Goal: Transaction & Acquisition: Purchase product/service

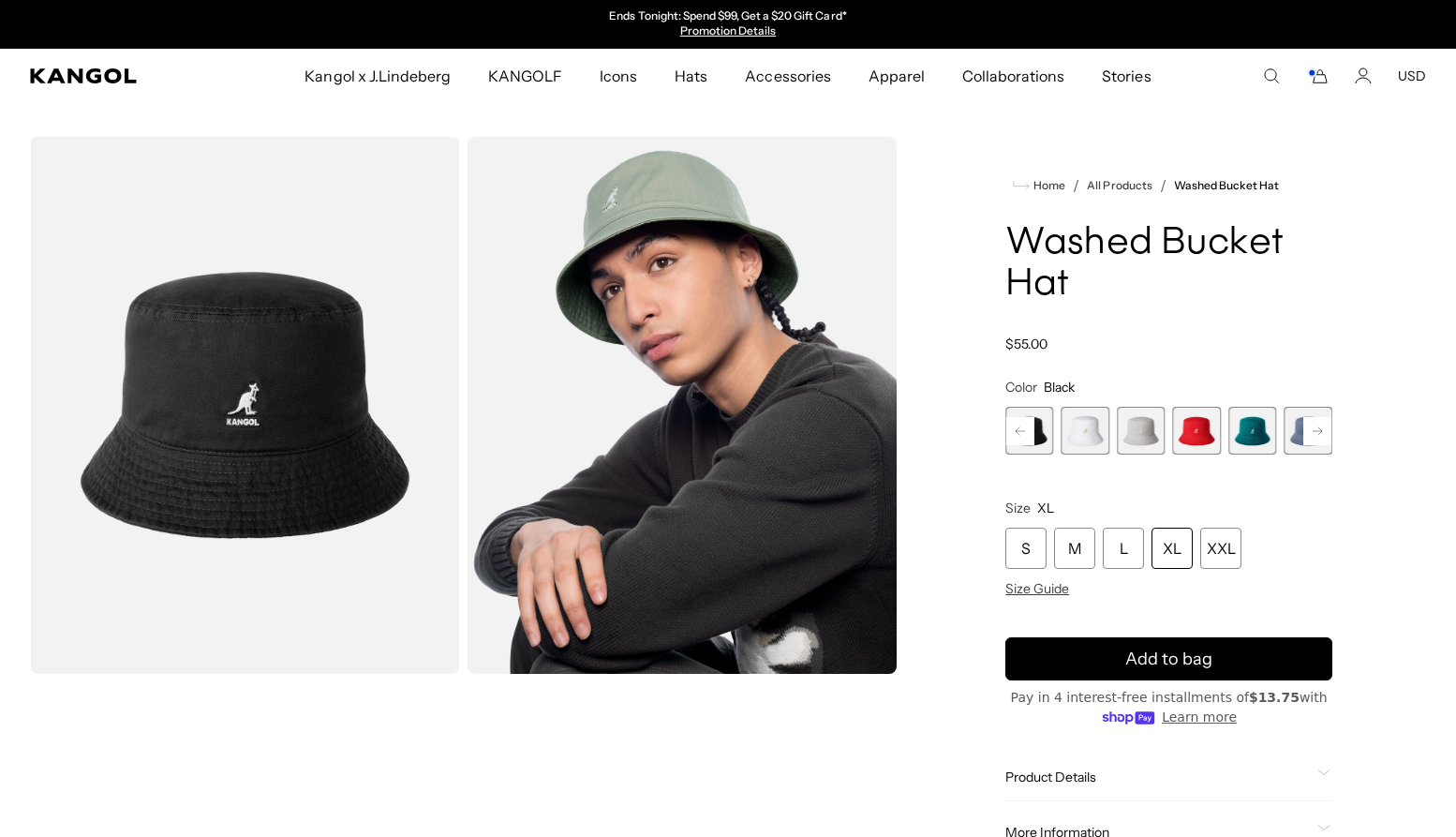
click at [321, 433] on img "Gallery Viewer" at bounding box center [245, 405] width 430 height 537
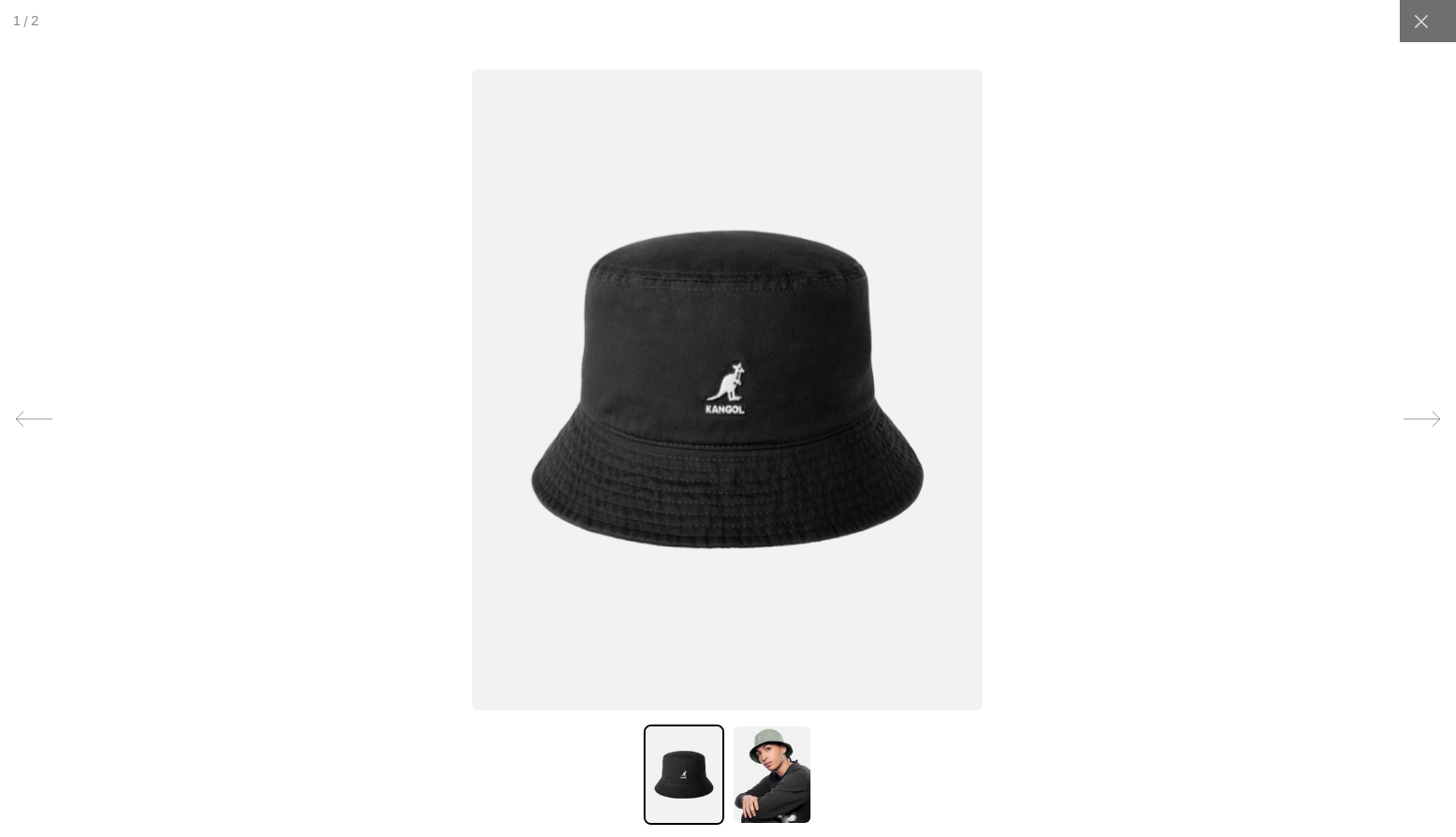
scroll to position [0, 386]
click at [1412, 16] on icon at bounding box center [1422, 22] width 19 height 19
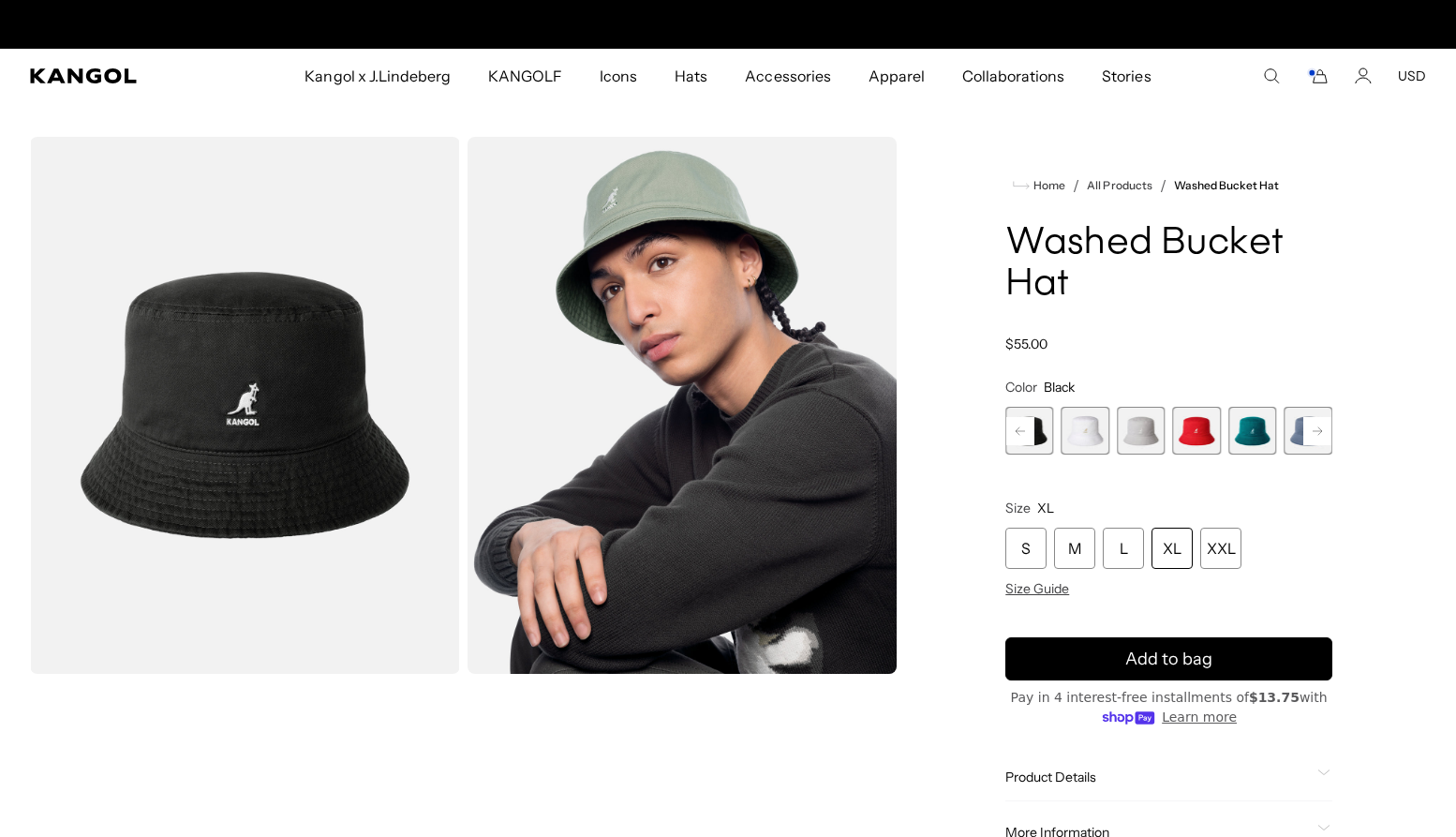
scroll to position [0, 0]
click at [1172, 537] on div "XL" at bounding box center [1172, 548] width 41 height 41
click at [1178, 558] on div "XL" at bounding box center [1172, 548] width 41 height 41
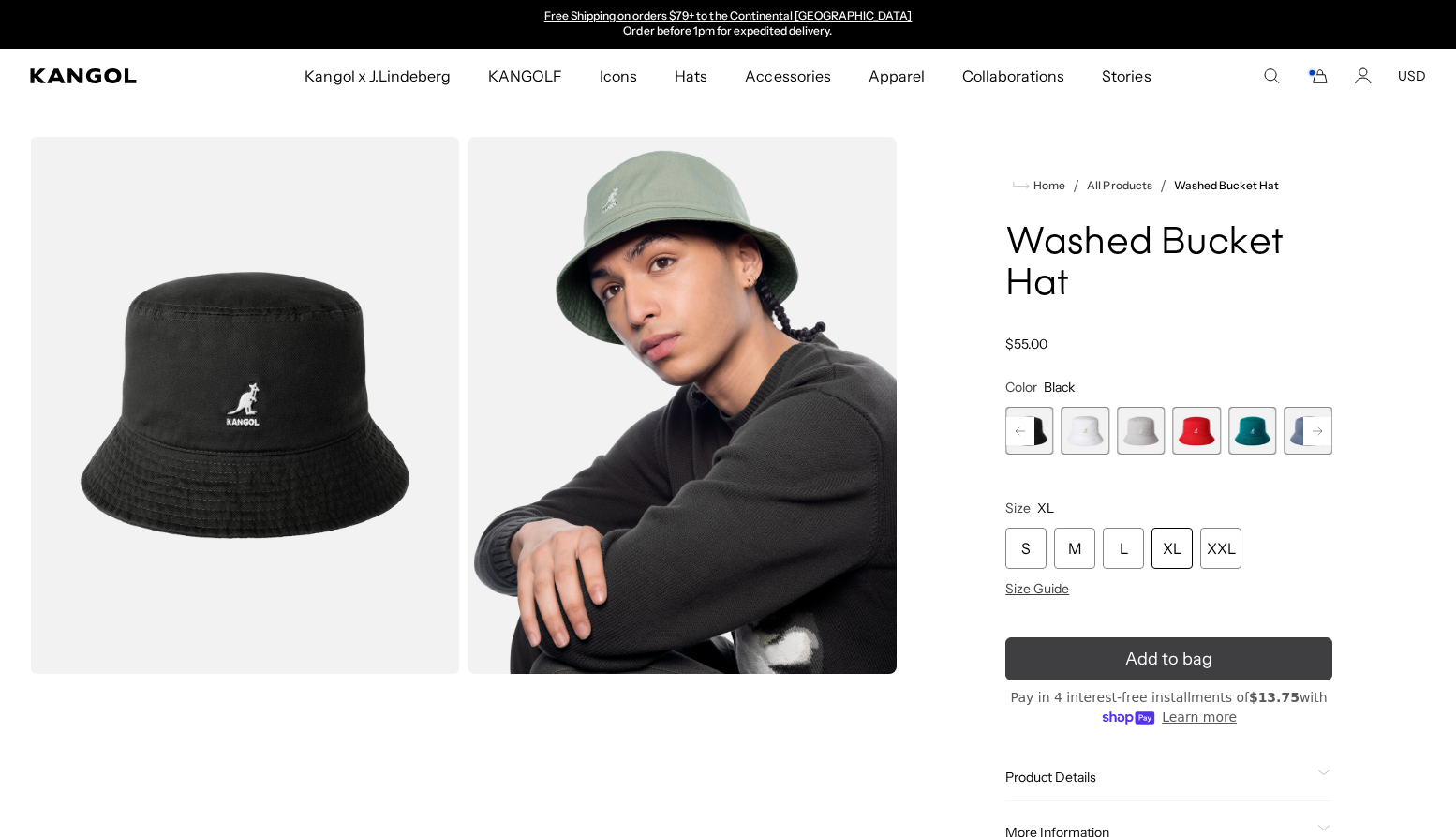
click at [1234, 654] on button "Add to bag" at bounding box center [1169, 658] width 327 height 43
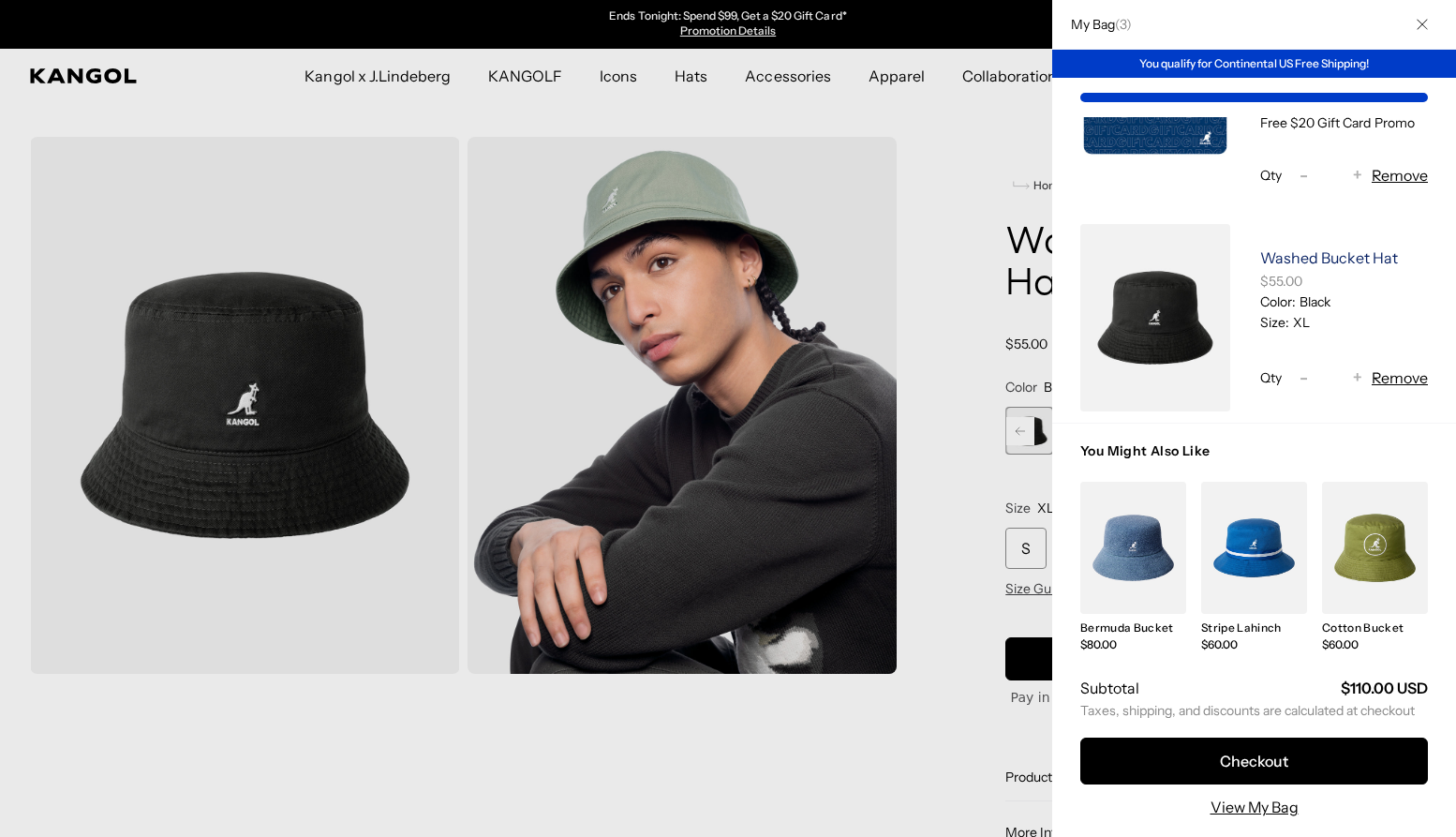
scroll to position [143, 0]
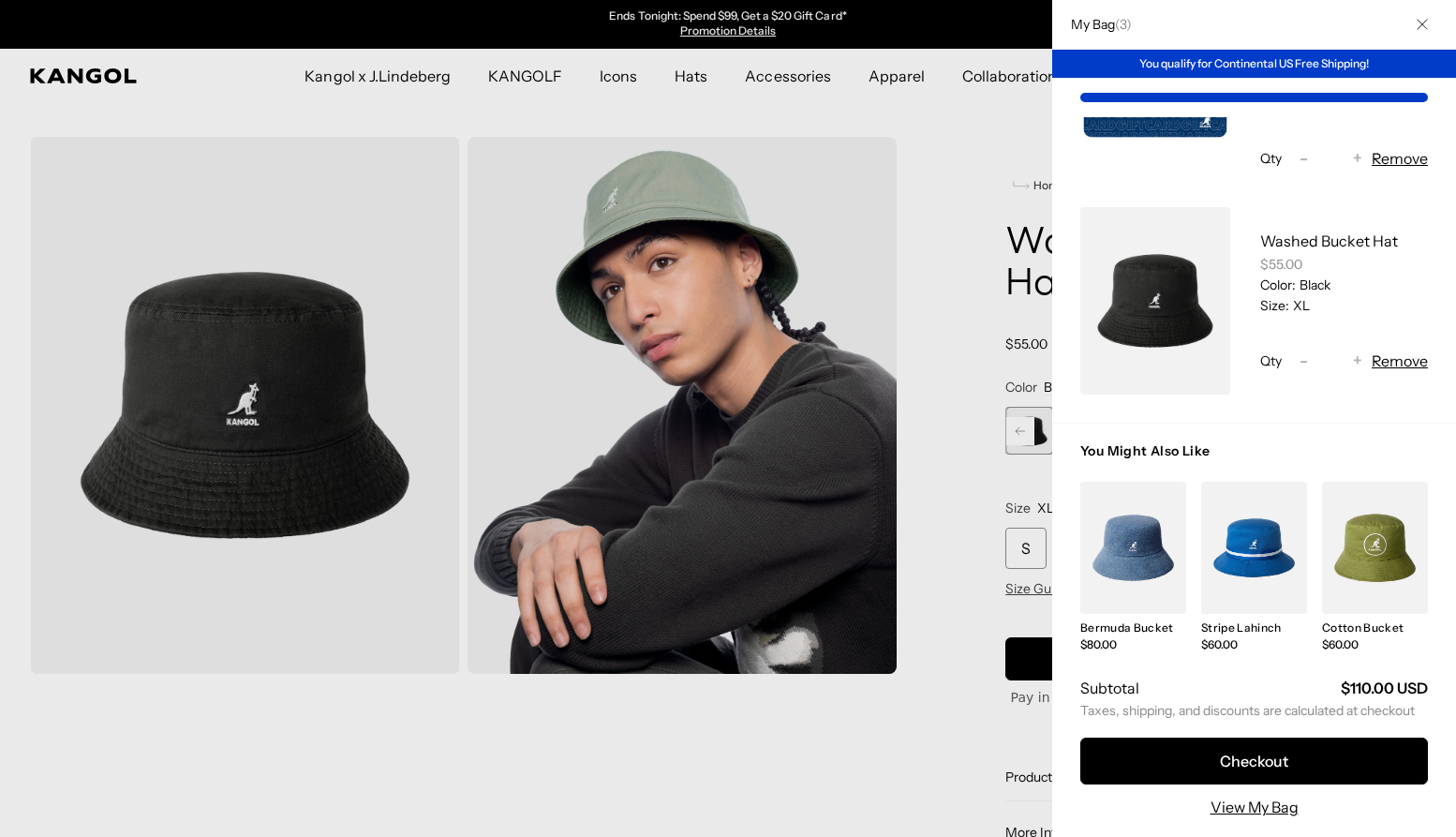
click at [1301, 356] on span "-" at bounding box center [1304, 361] width 9 height 25
type input "*"
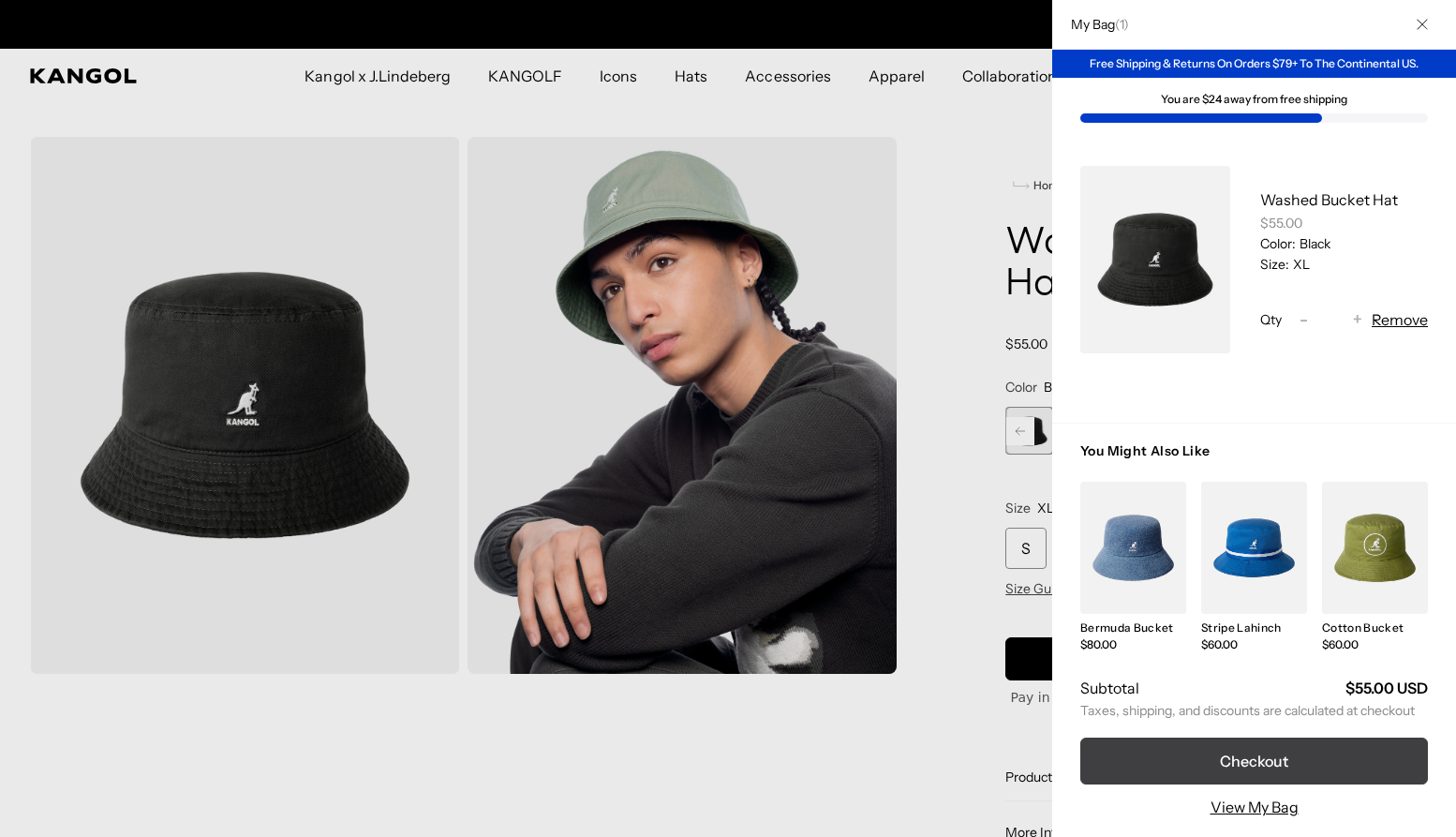
scroll to position [0, 0]
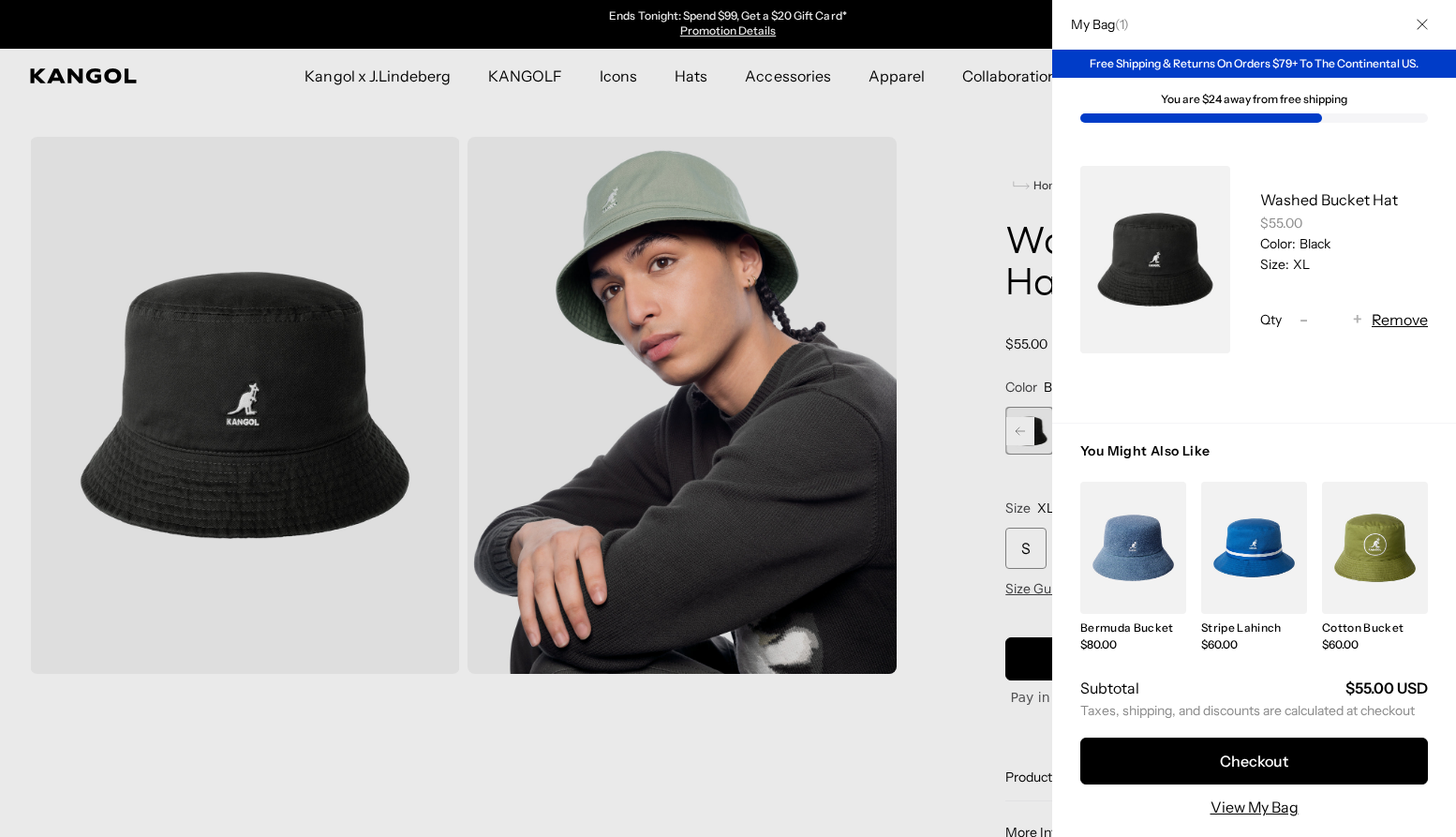
click at [1423, 28] on icon "Close" at bounding box center [1423, 25] width 11 height 11
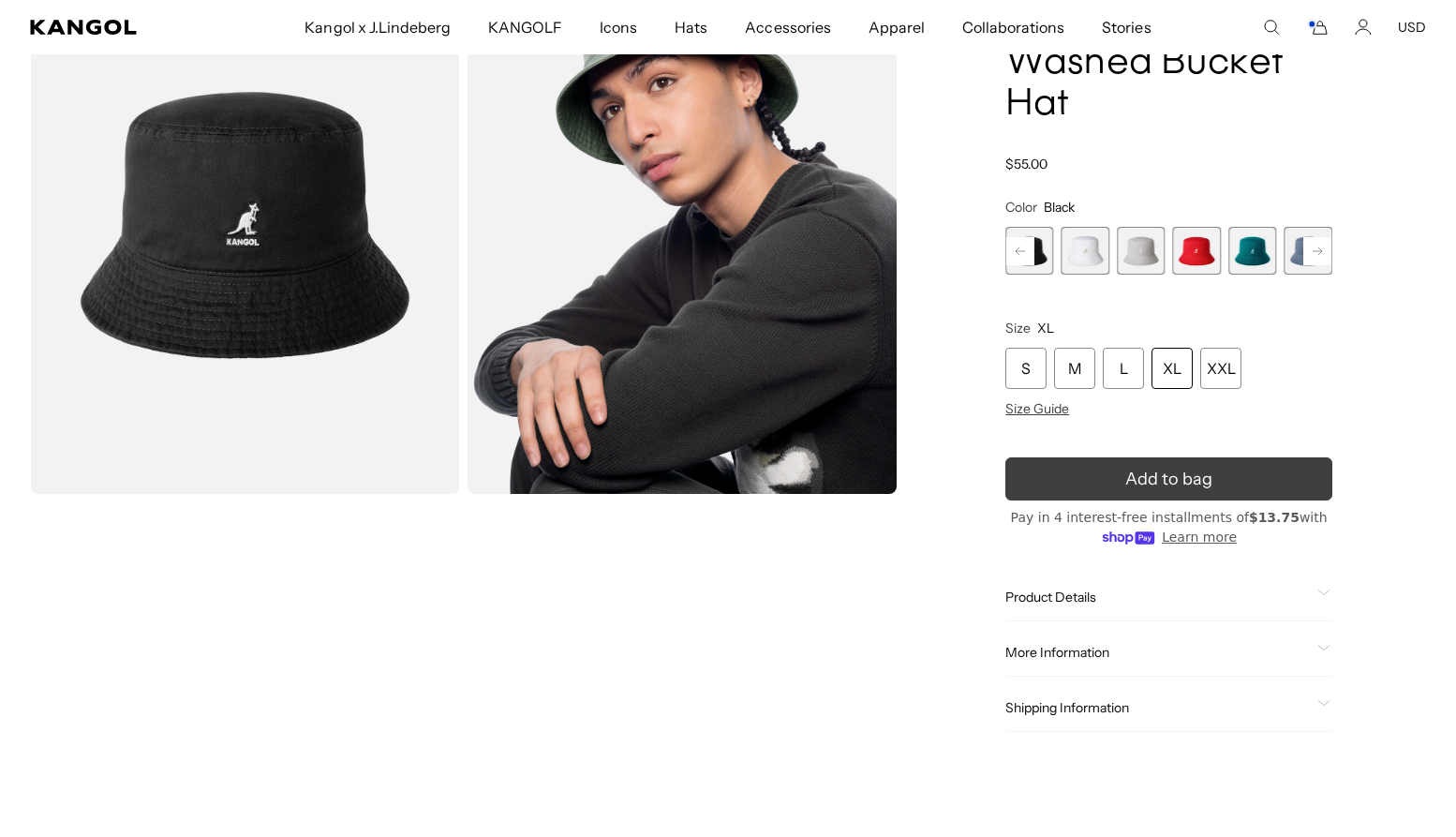
click at [1122, 472] on button "Add to bag" at bounding box center [1169, 478] width 327 height 43
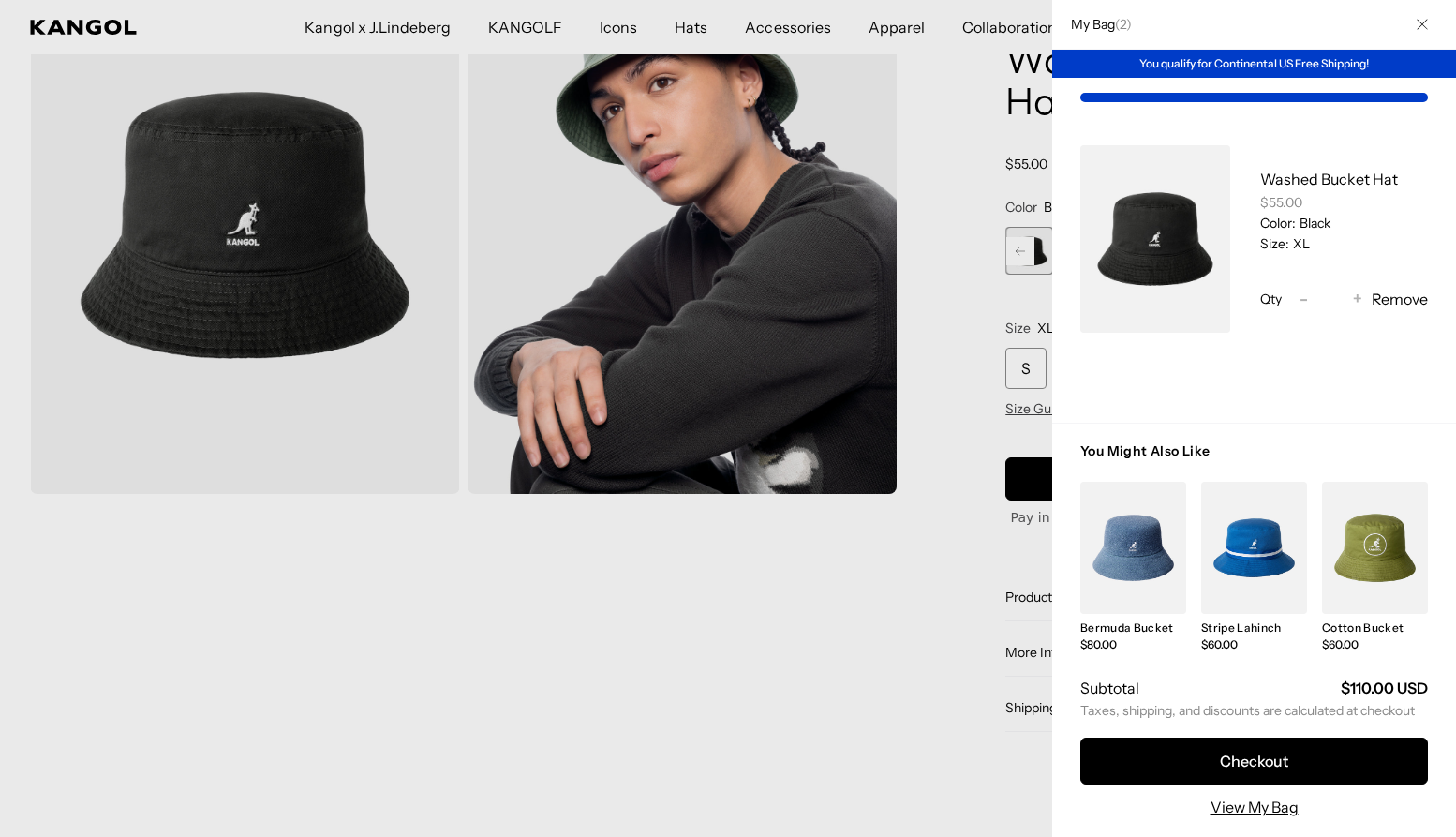
click at [1304, 301] on span "-" at bounding box center [1304, 299] width 9 height 25
type input "*"
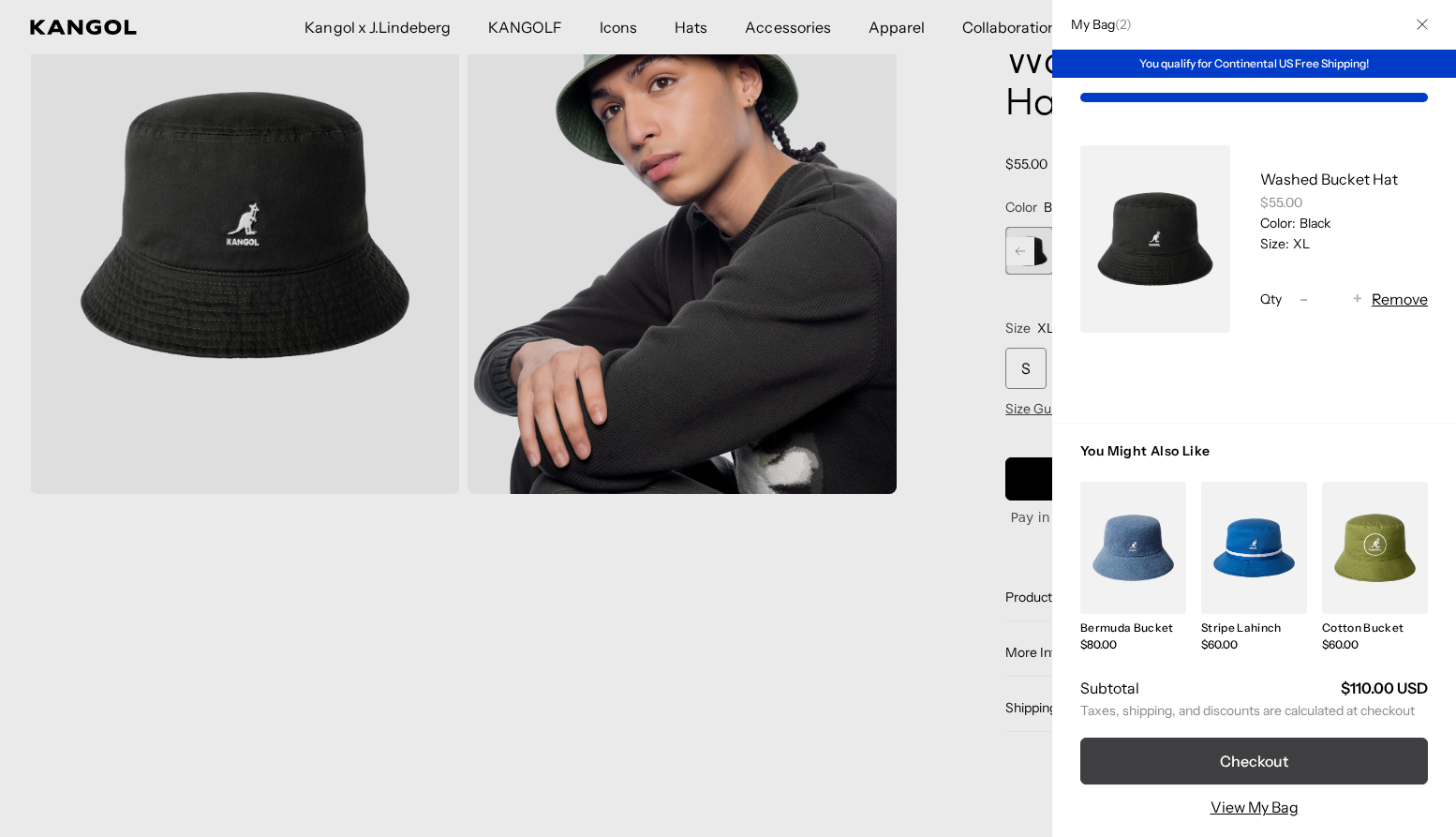
scroll to position [0, 386]
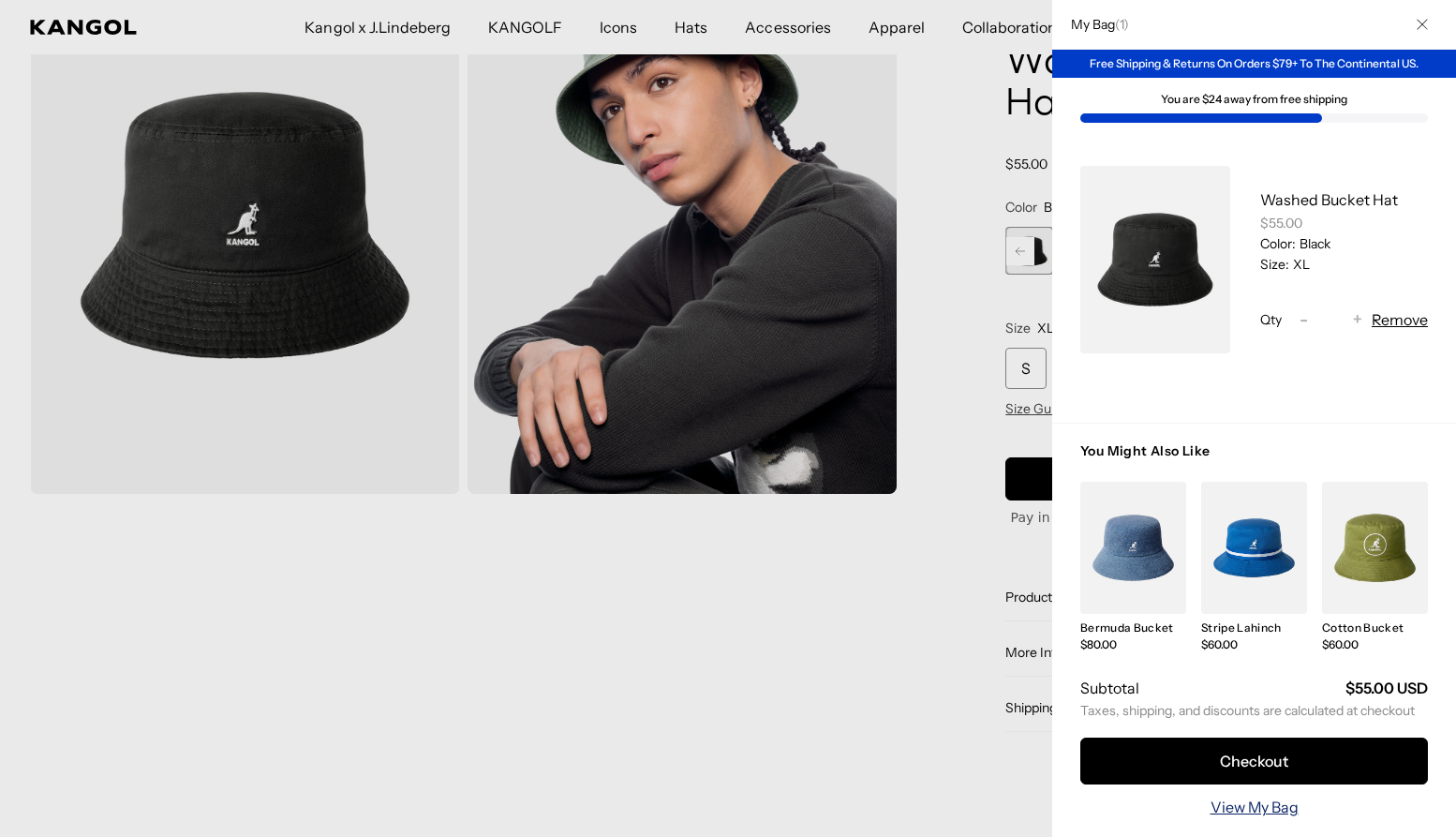
click at [1266, 805] on link "View My Bag" at bounding box center [1255, 807] width 88 height 23
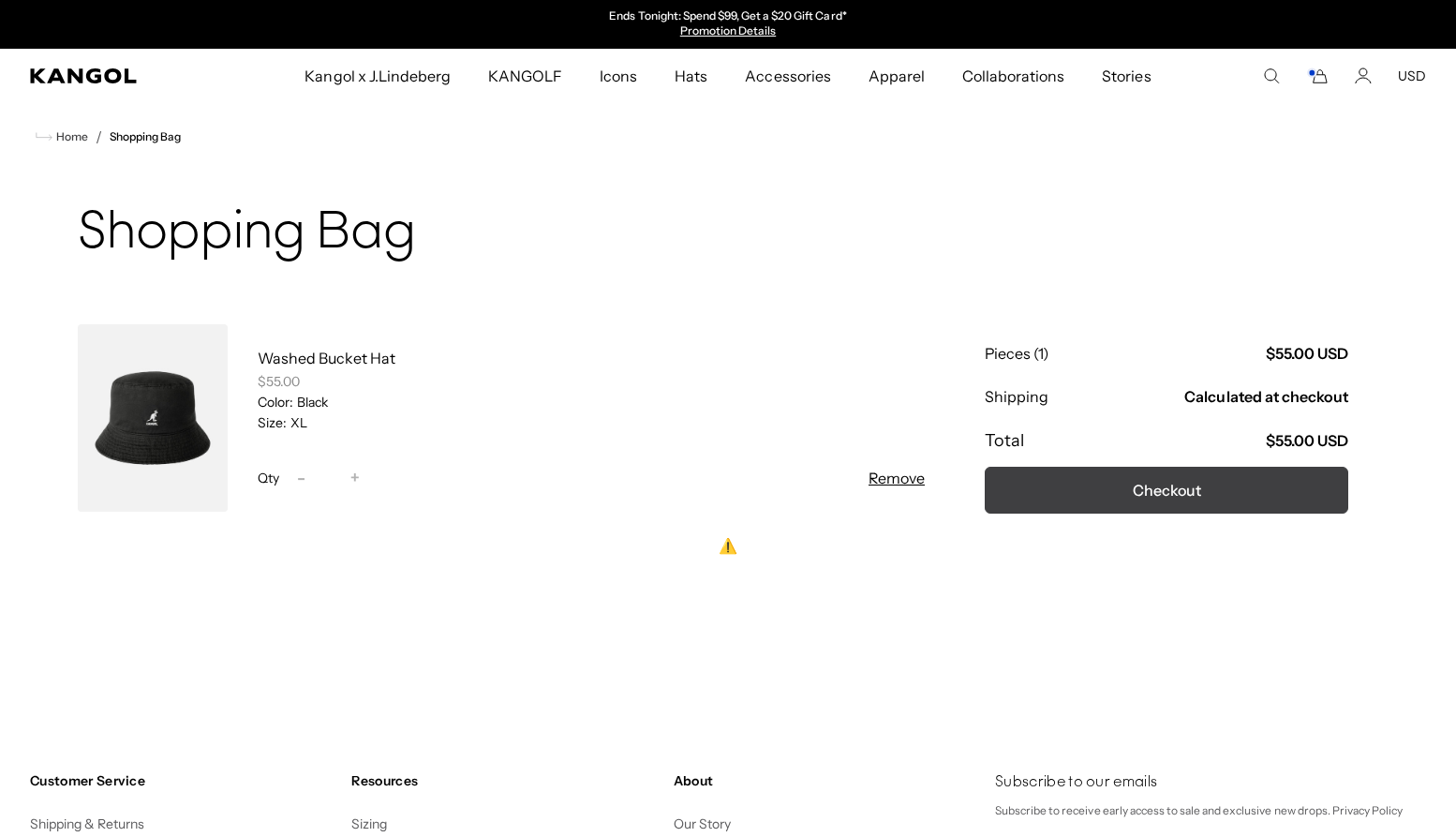
click at [1082, 477] on button "Checkout" at bounding box center [1167, 490] width 364 height 47
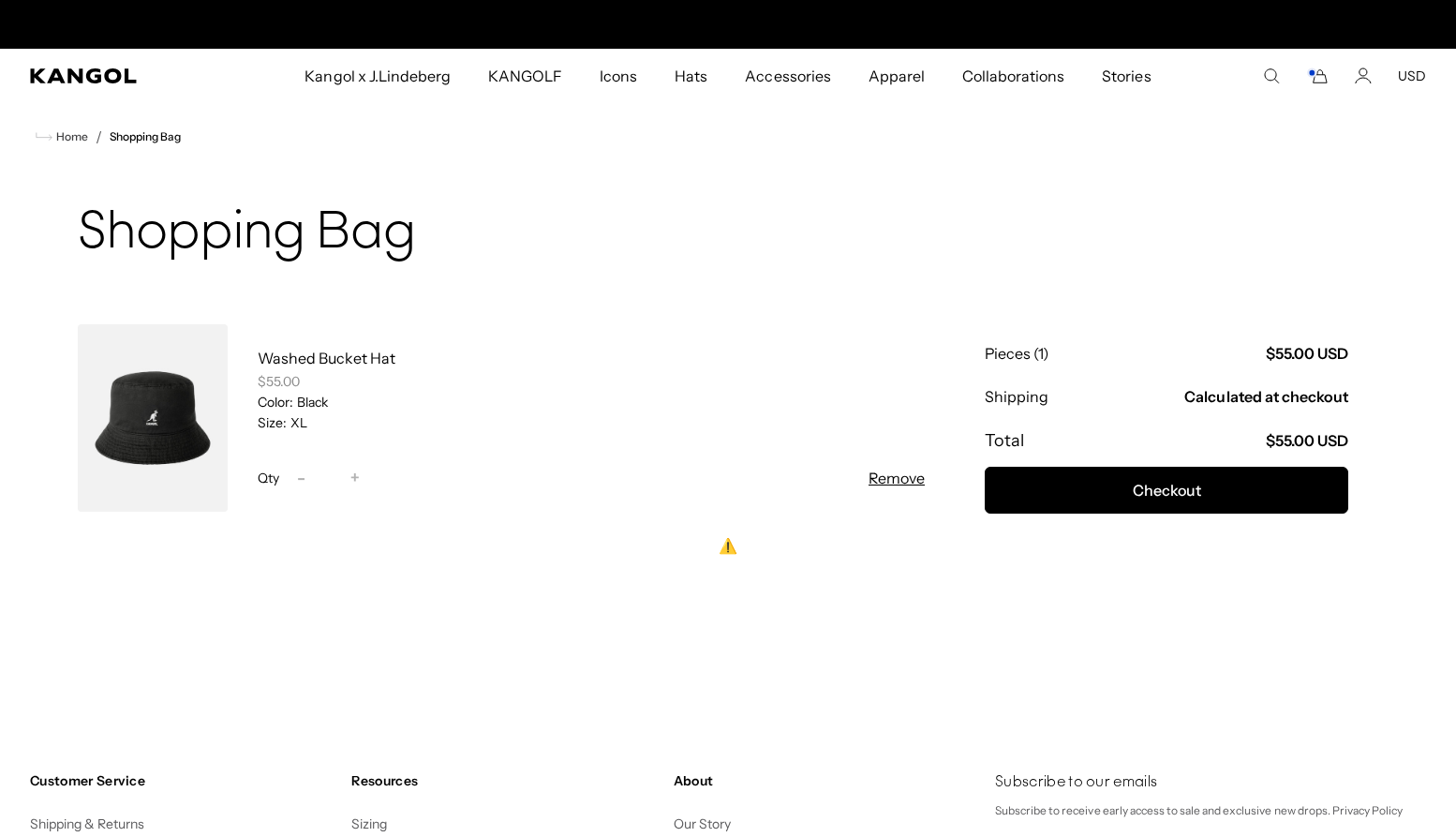
scroll to position [0, 386]
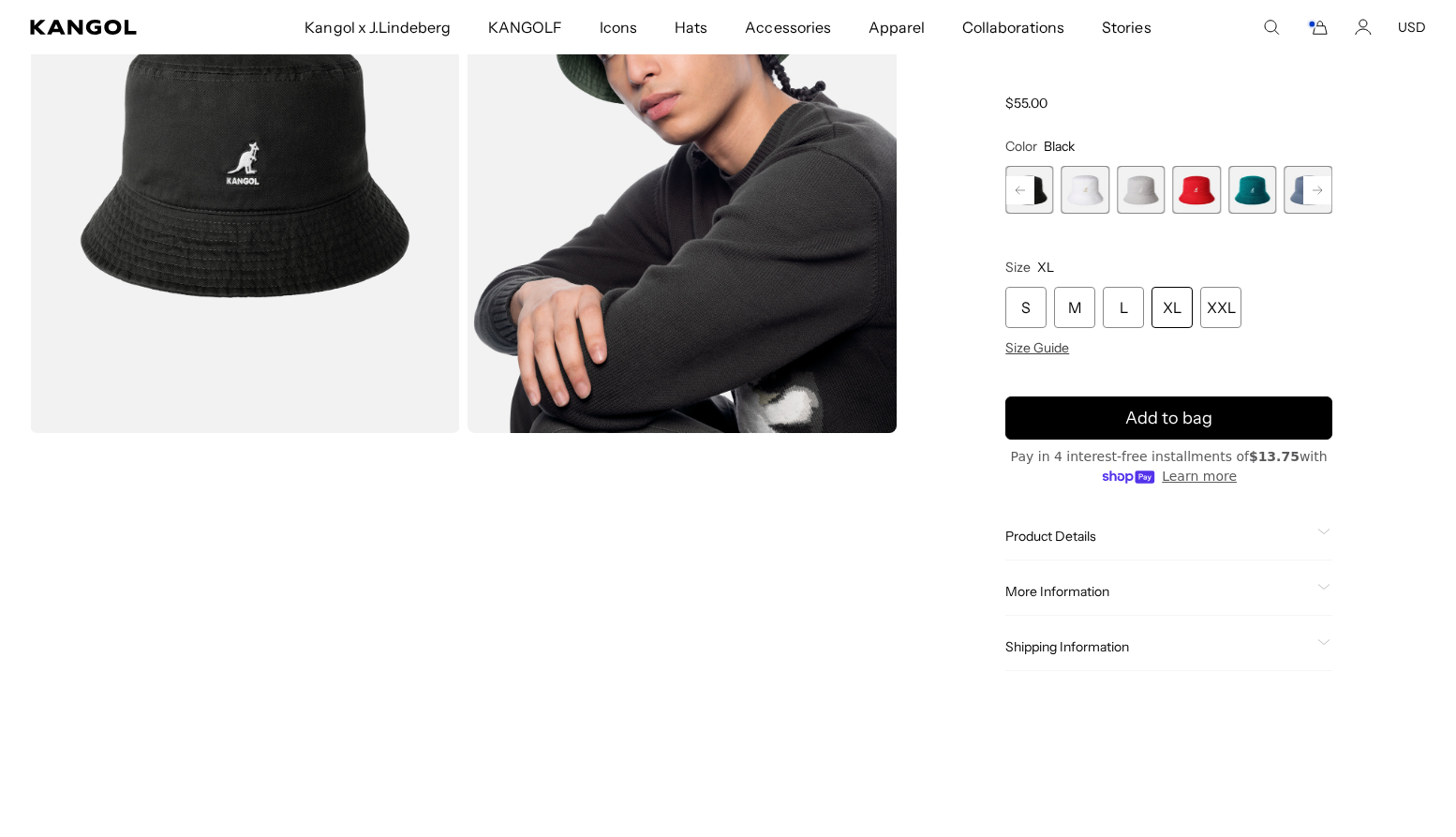
scroll to position [260, 0]
